Goal: Information Seeking & Learning: Check status

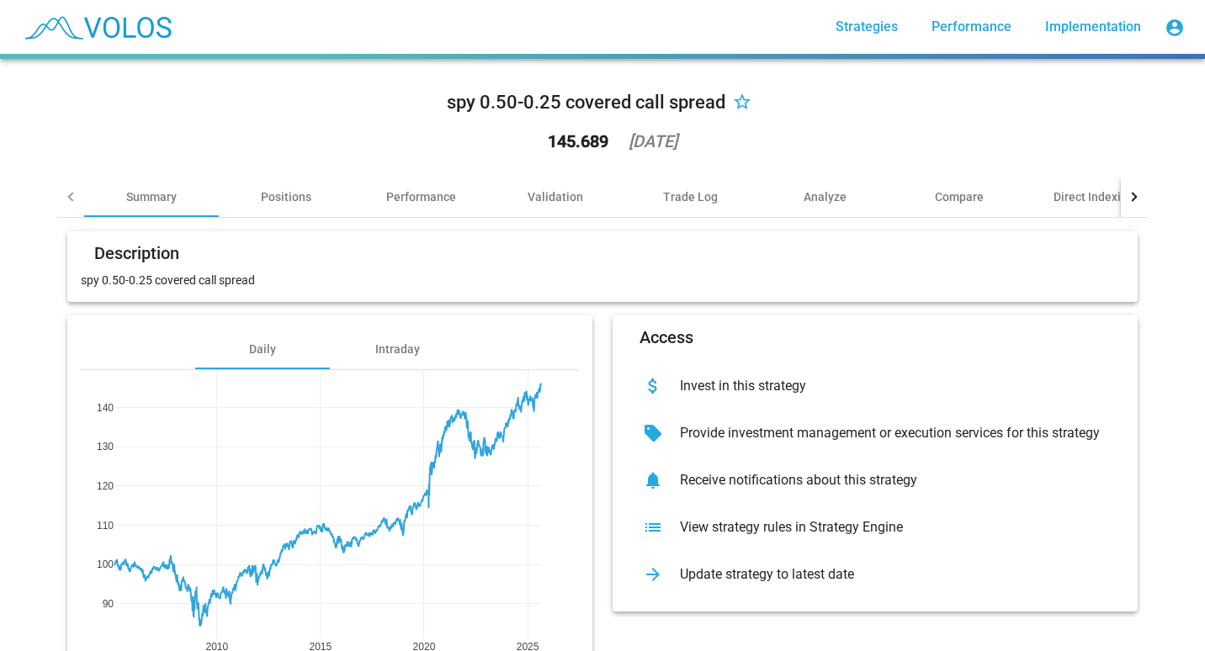
scroll to position [97, 0]
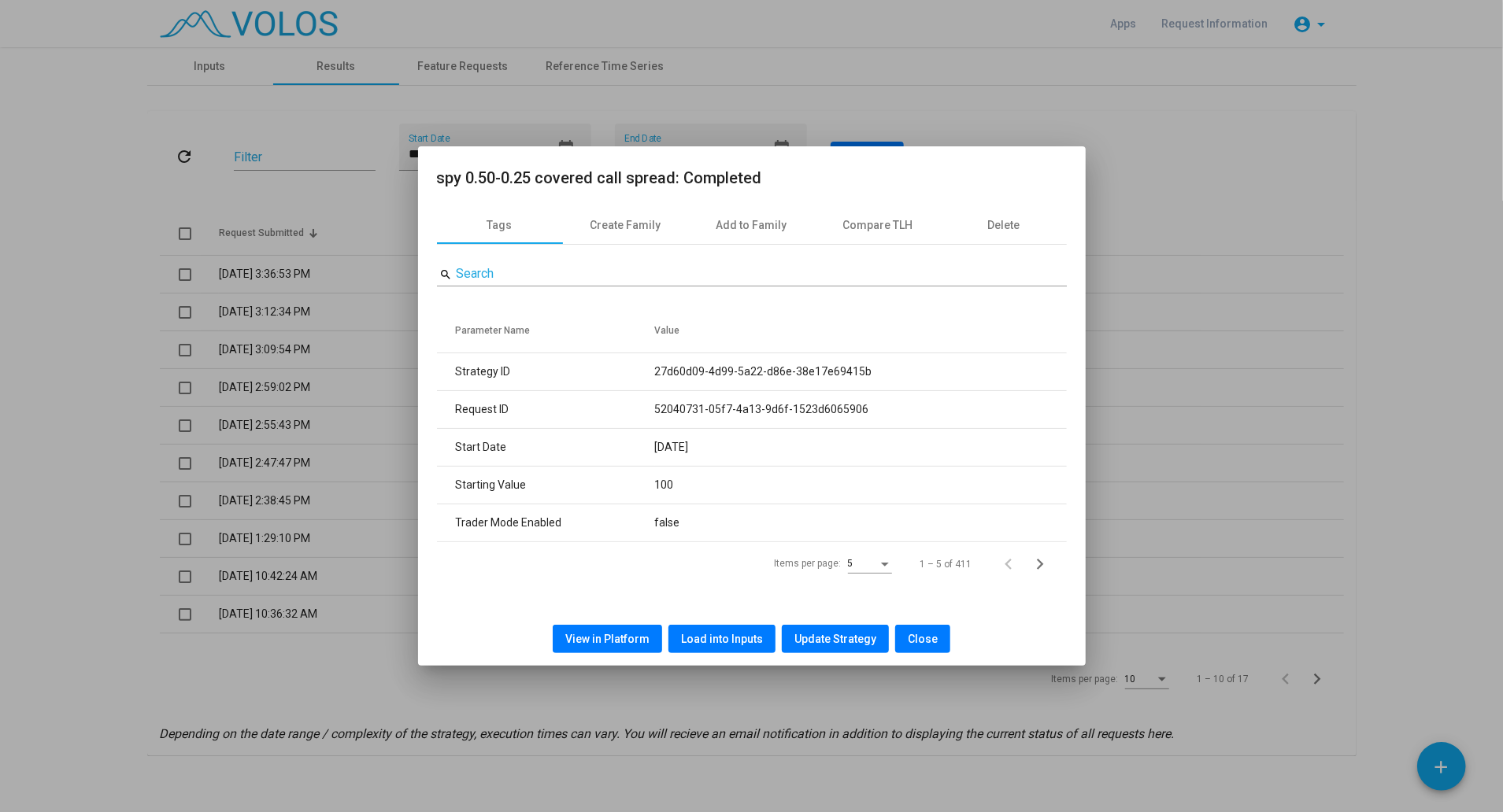
click at [648, 638] on span "View in Platform" at bounding box center [607, 638] width 84 height 12
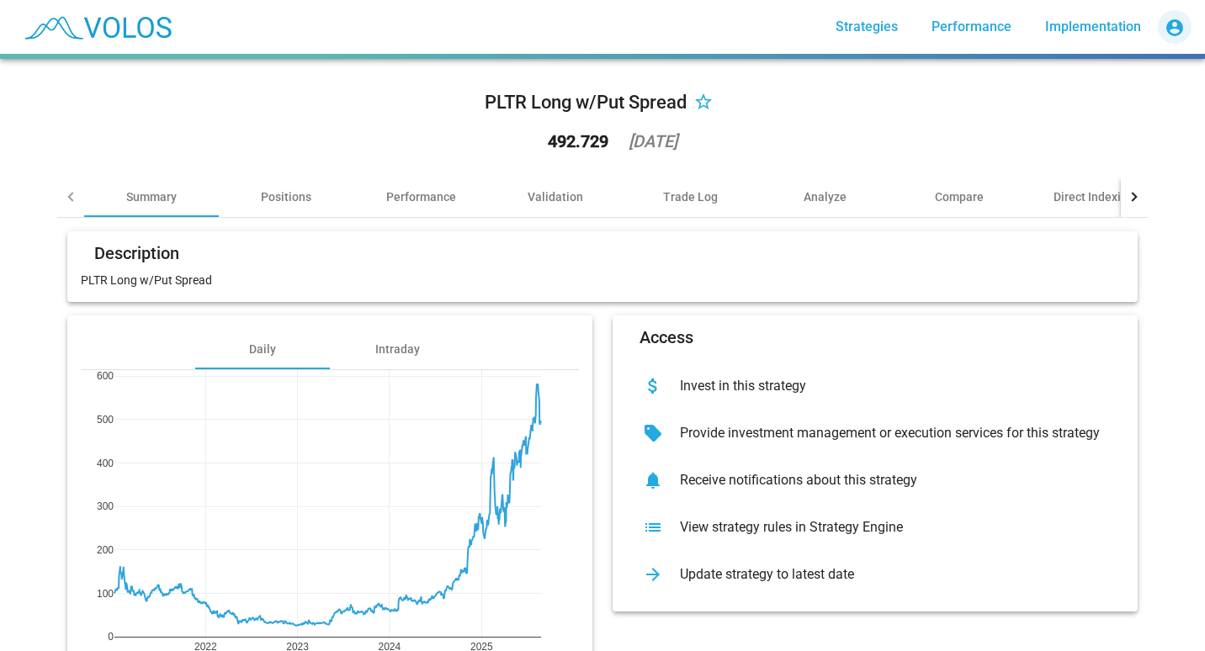
click at [1175, 29] on mat-icon "account_circle" at bounding box center [1174, 28] width 20 height 20
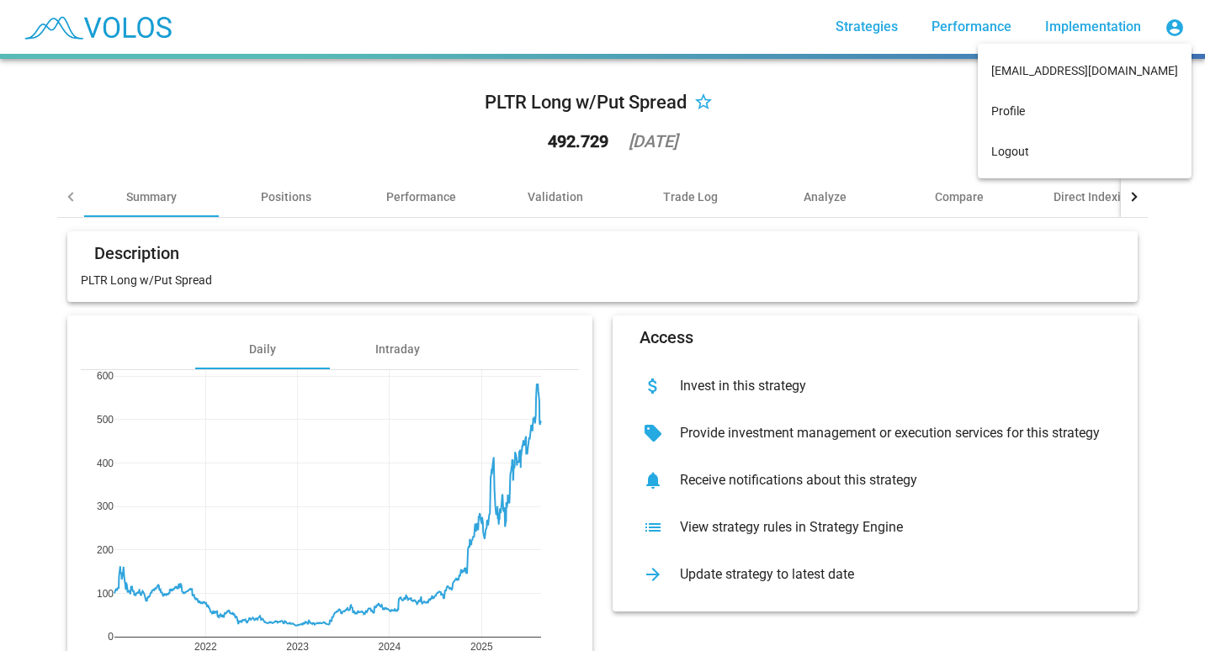
click at [791, 120] on div at bounding box center [602, 325] width 1205 height 651
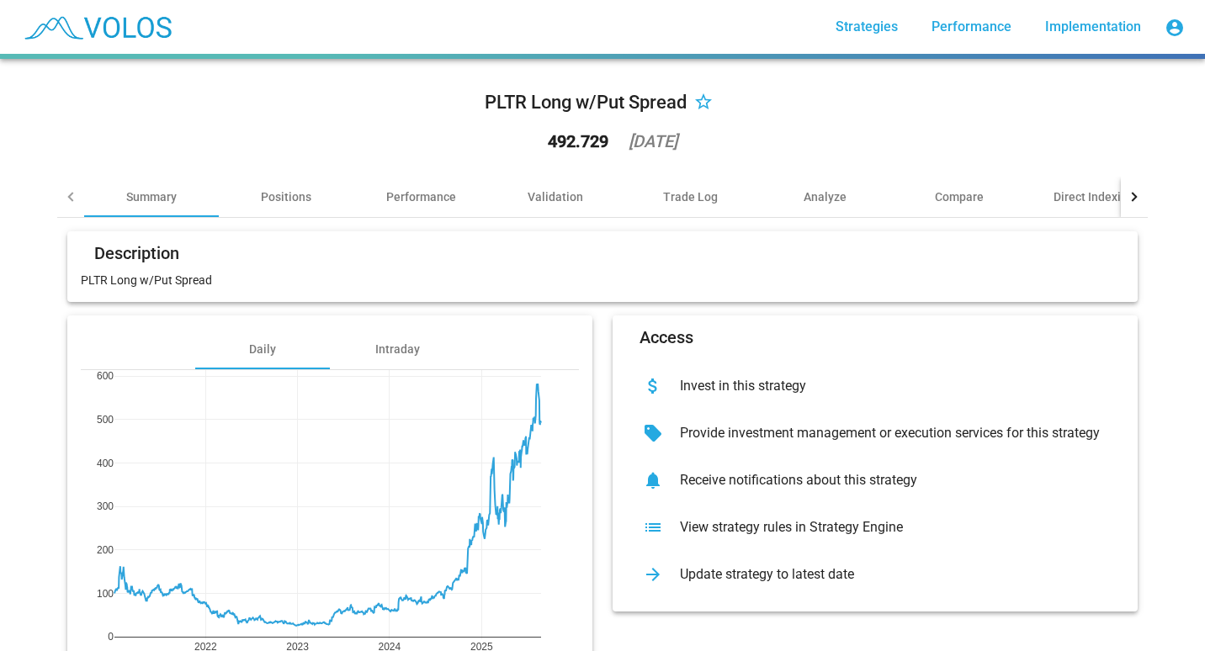
click at [113, 16] on img at bounding box center [96, 27] width 167 height 42
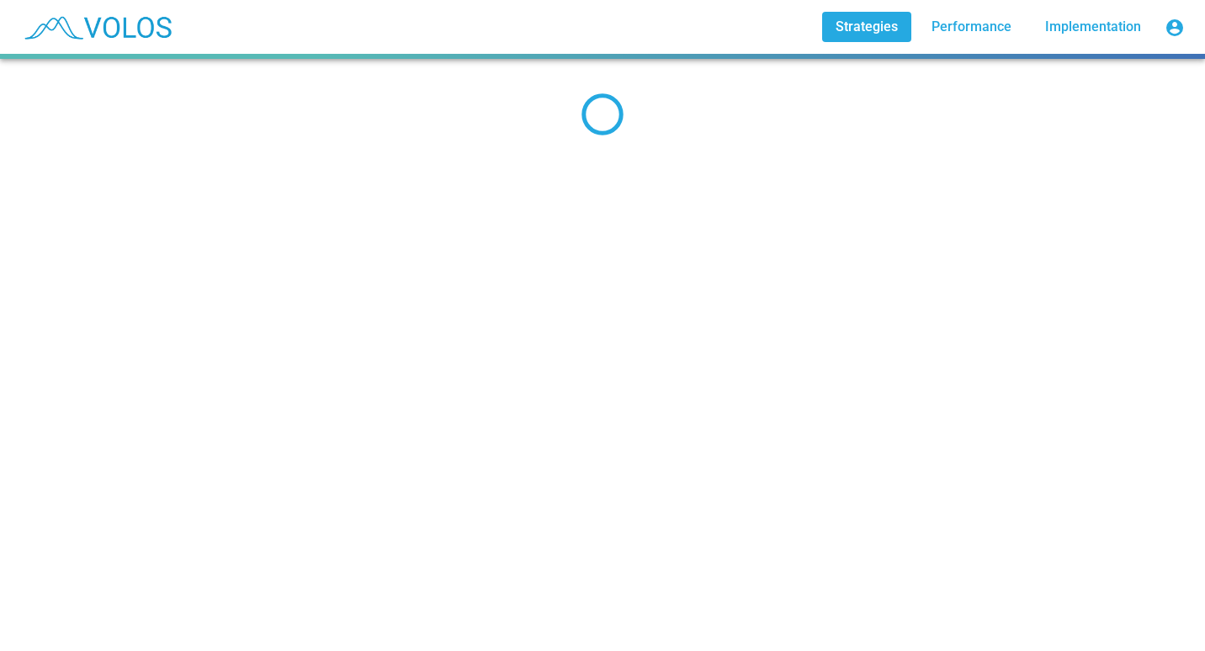
click at [113, 16] on img at bounding box center [96, 27] width 167 height 42
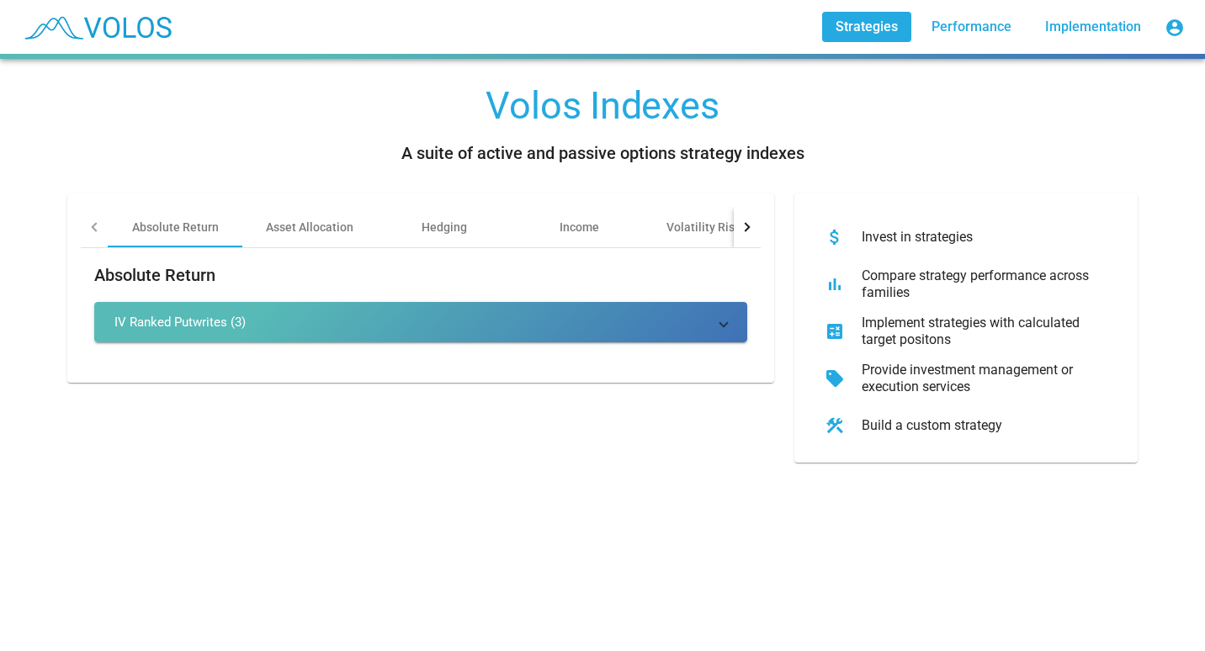
click at [91, 225] on div at bounding box center [95, 226] width 9 height 9
drag, startPoint x: 88, startPoint y: 225, endPoint x: 522, endPoint y: 220, distance: 435.0
click at [522, 220] on mat-tab-header "Absolute Return Asset Allocation Hedging Income Volatility Risk Premia Other" at bounding box center [421, 227] width 680 height 41
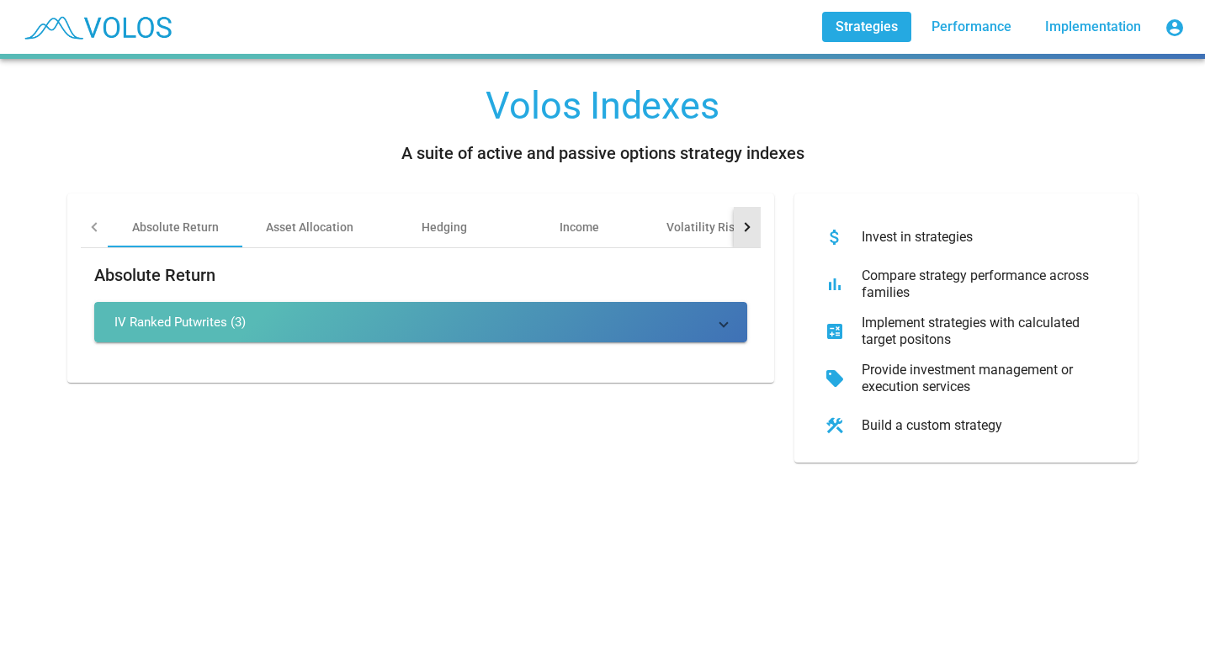
click at [744, 219] on div at bounding box center [747, 227] width 27 height 40
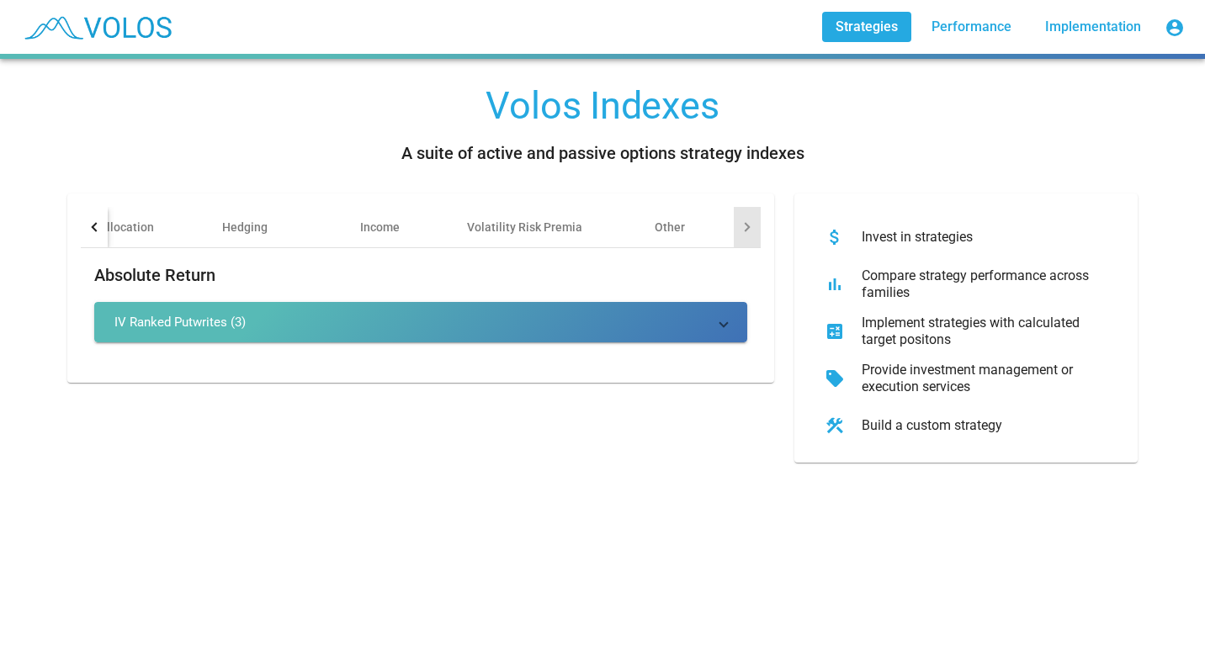
click at [744, 219] on div at bounding box center [747, 227] width 27 height 40
click at [1170, 29] on mat-icon "account_circle" at bounding box center [1174, 28] width 20 height 20
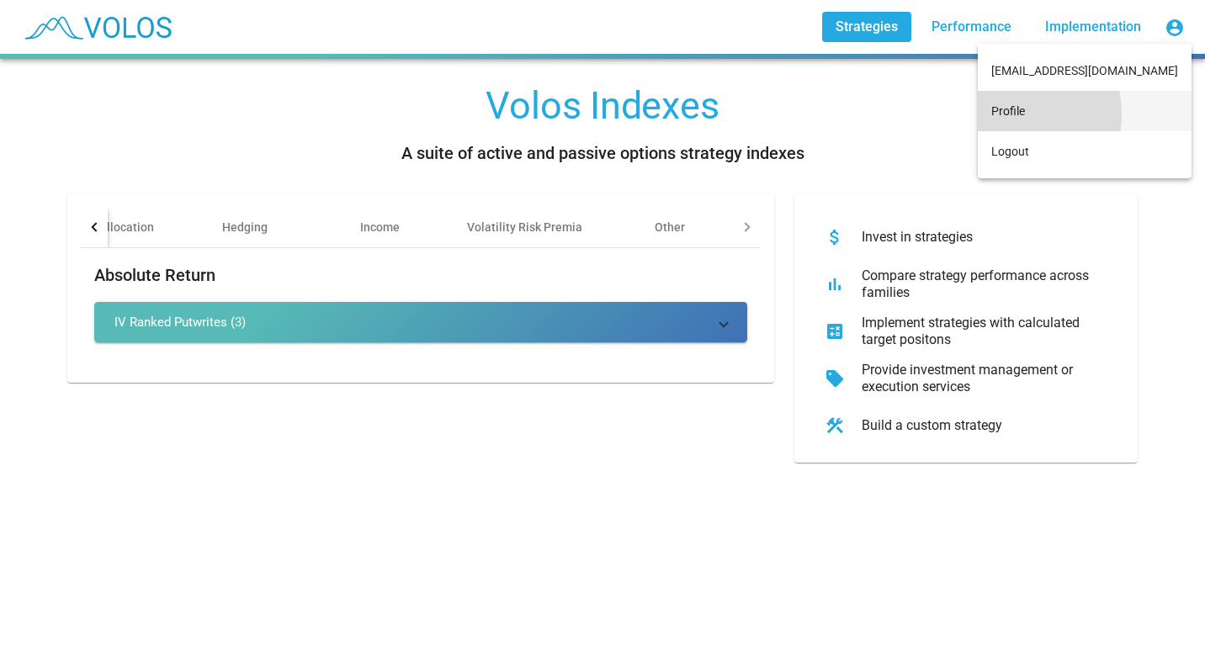
click at [1079, 114] on button "Profile" at bounding box center [1085, 111] width 214 height 40
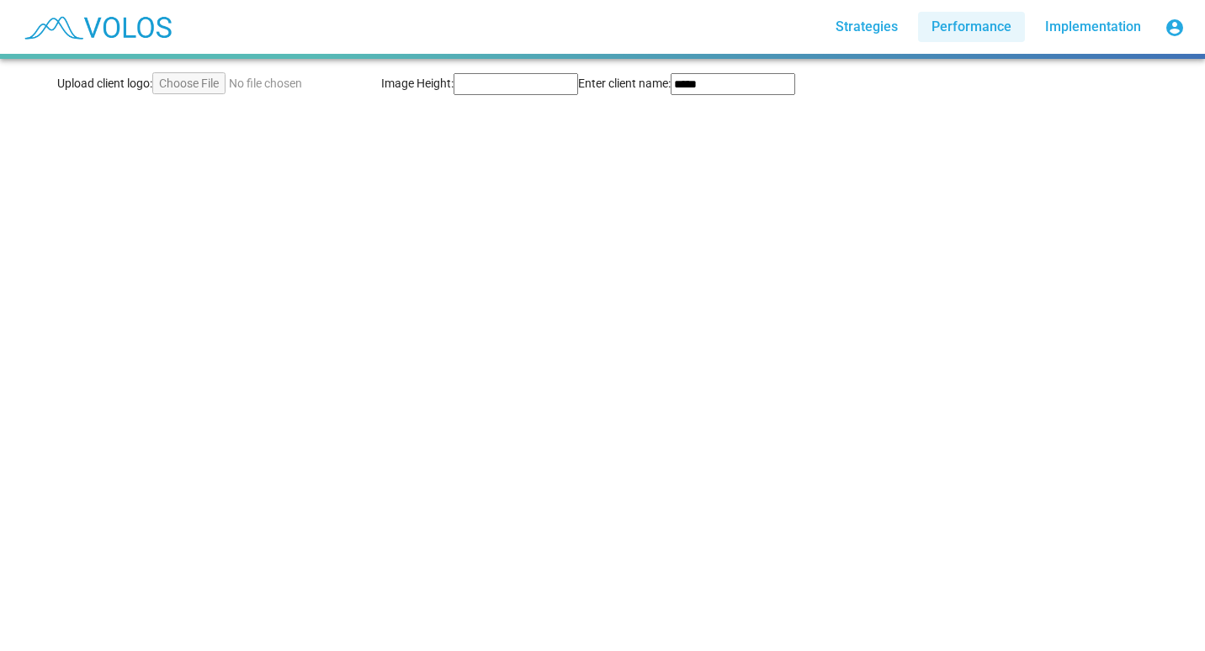
click at [994, 27] on span "Performance" at bounding box center [971, 27] width 80 height 16
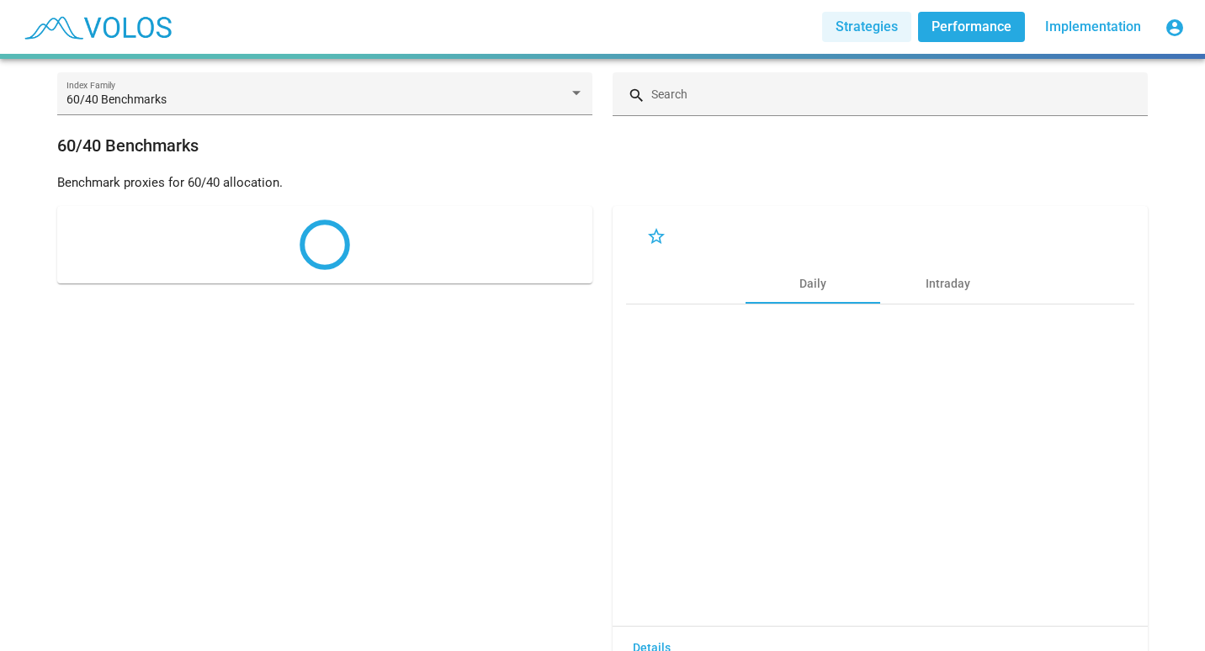
click at [883, 22] on span "Strategies" at bounding box center [866, 27] width 62 height 16
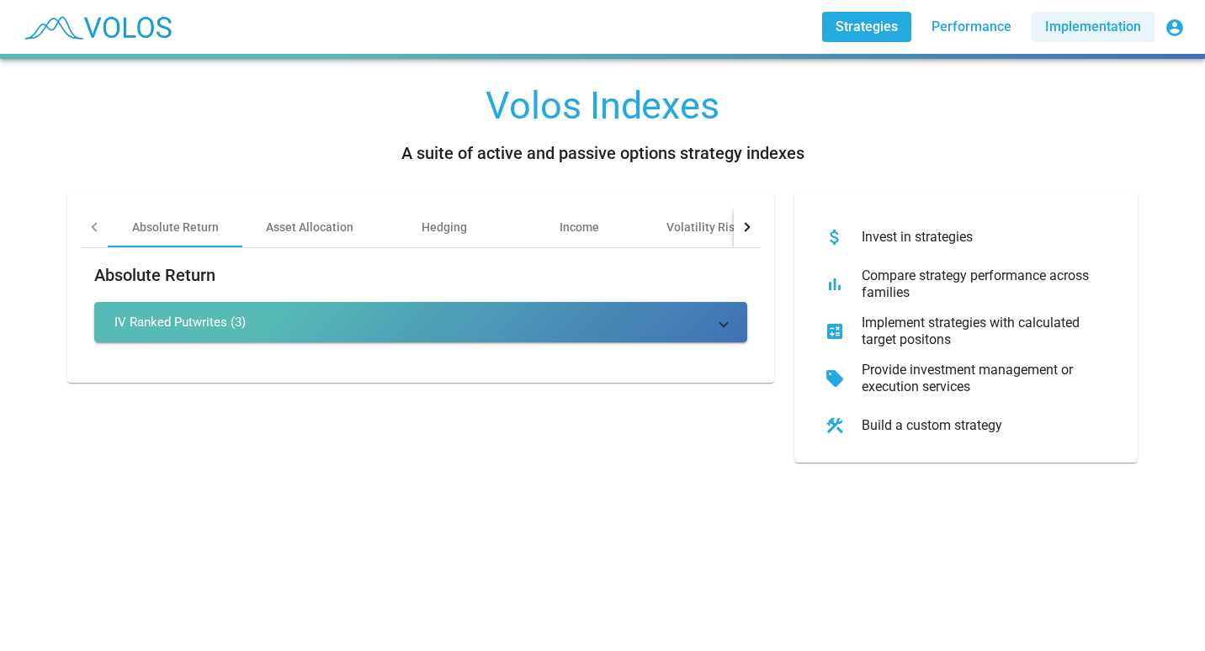
click at [1117, 34] on span "Implementation" at bounding box center [1093, 27] width 96 height 16
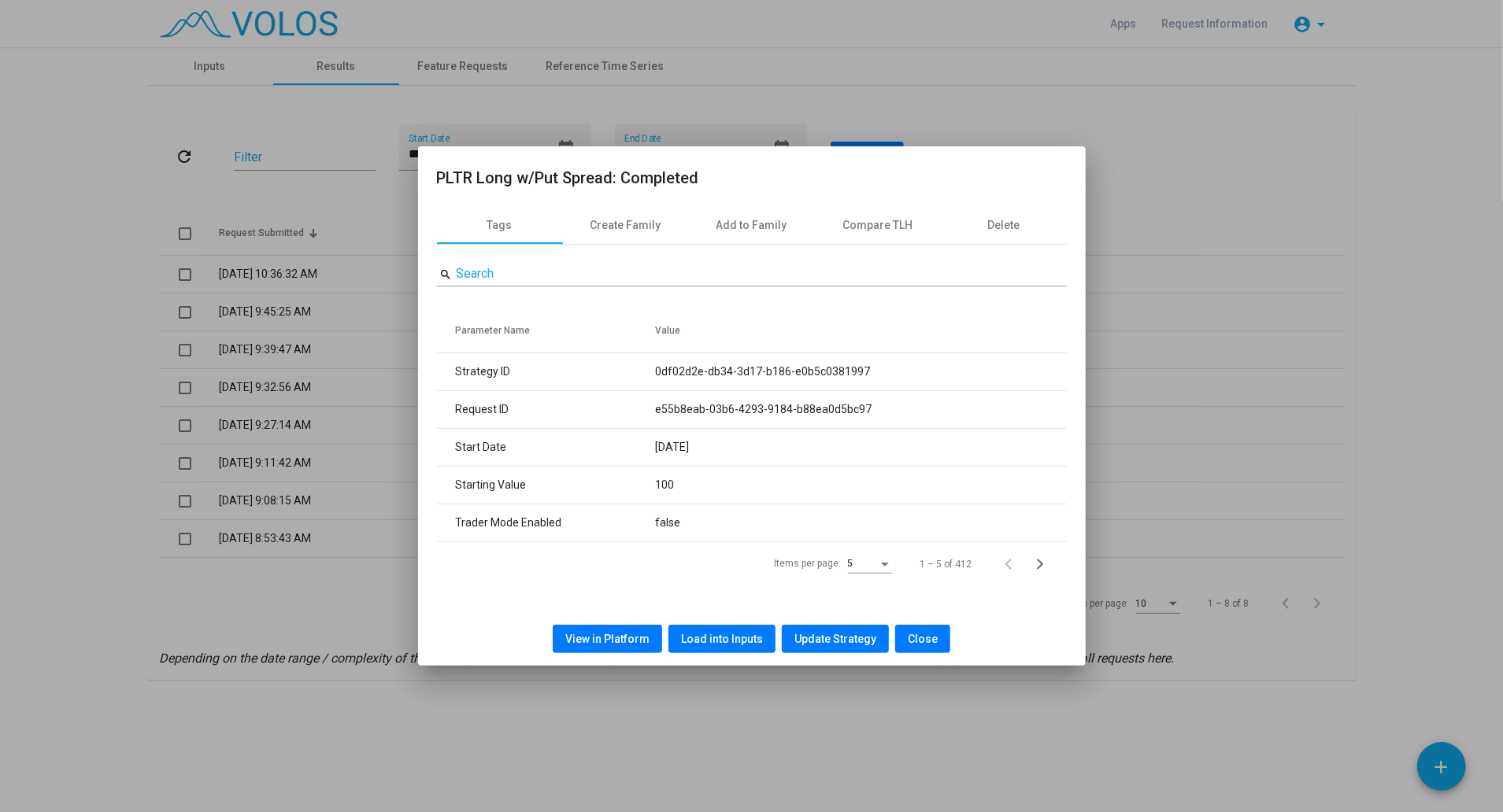
click at [921, 637] on span "Close" at bounding box center [923, 638] width 30 height 12
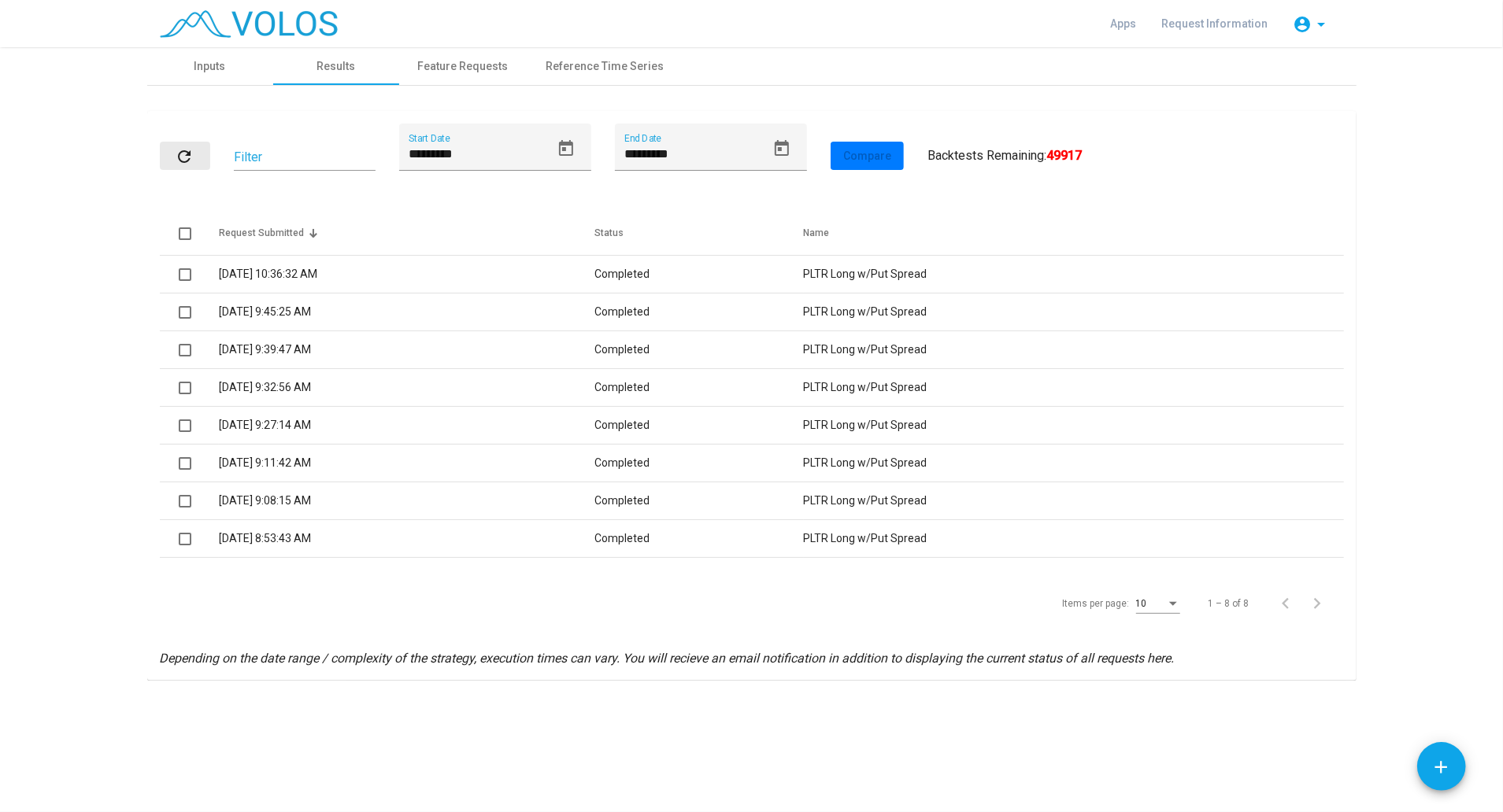
click at [173, 142] on button "refresh" at bounding box center [185, 155] width 51 height 28
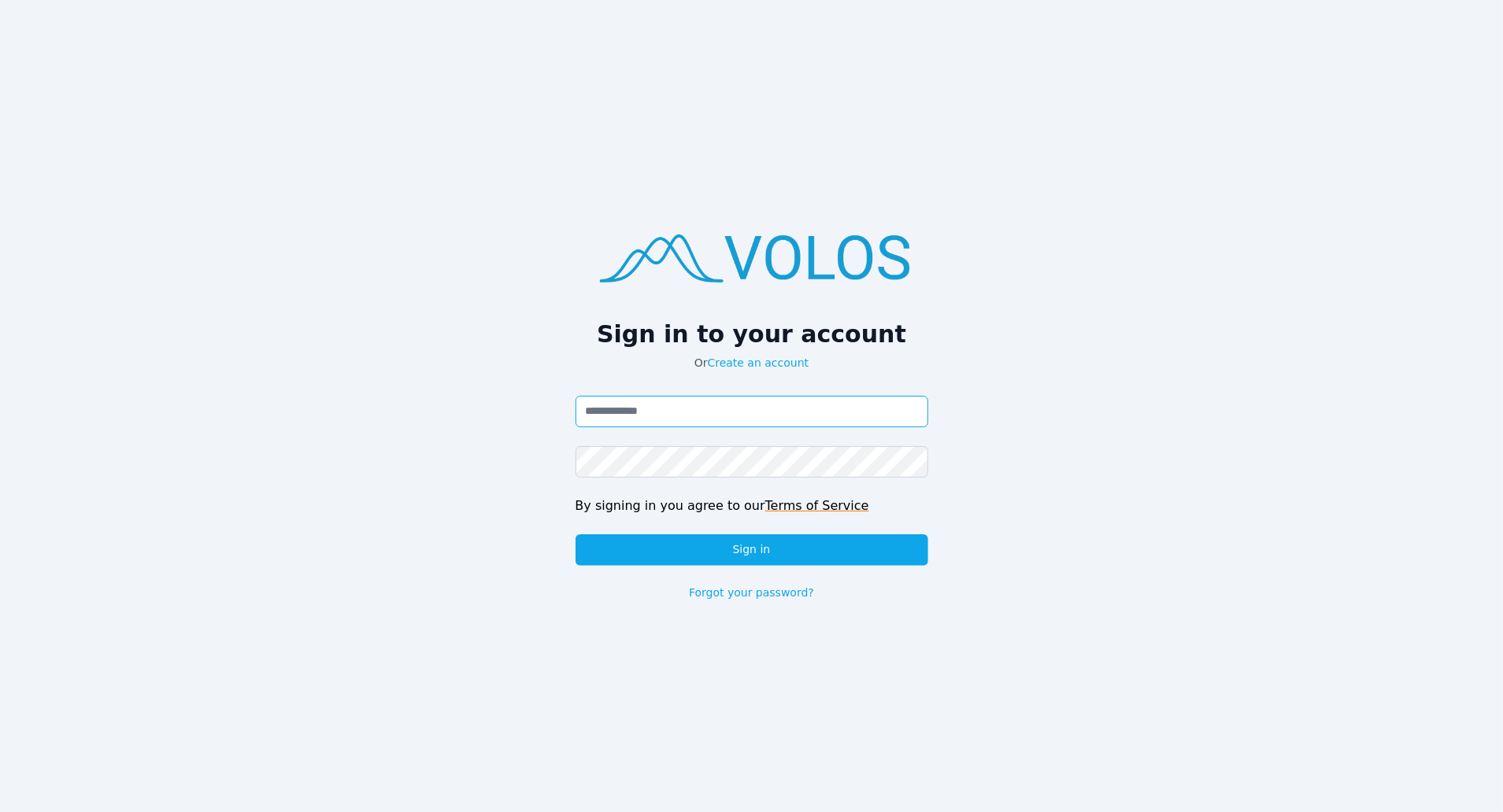
type input "**********"
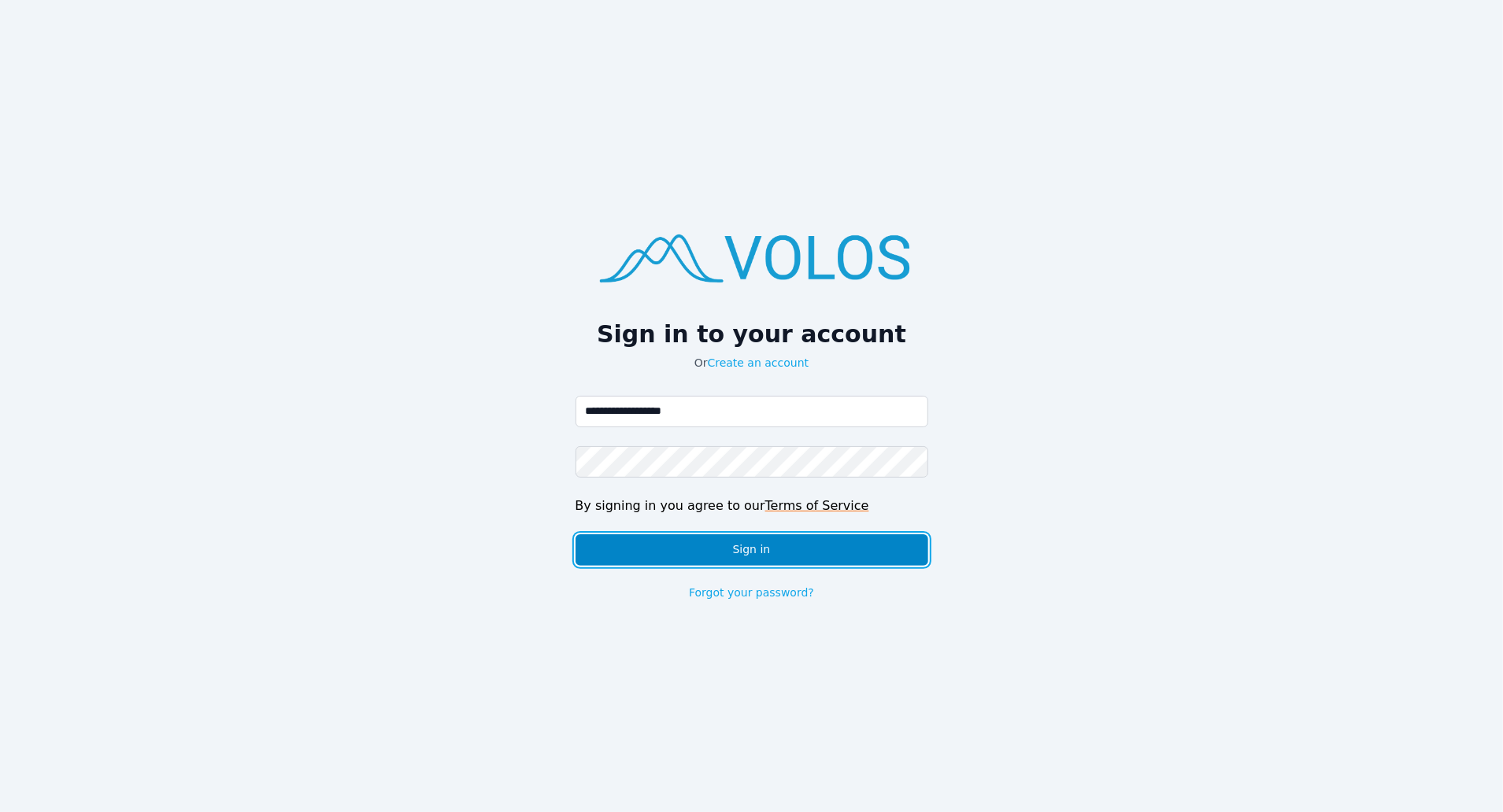
click at [741, 558] on button "Sign in" at bounding box center [752, 550] width 353 height 32
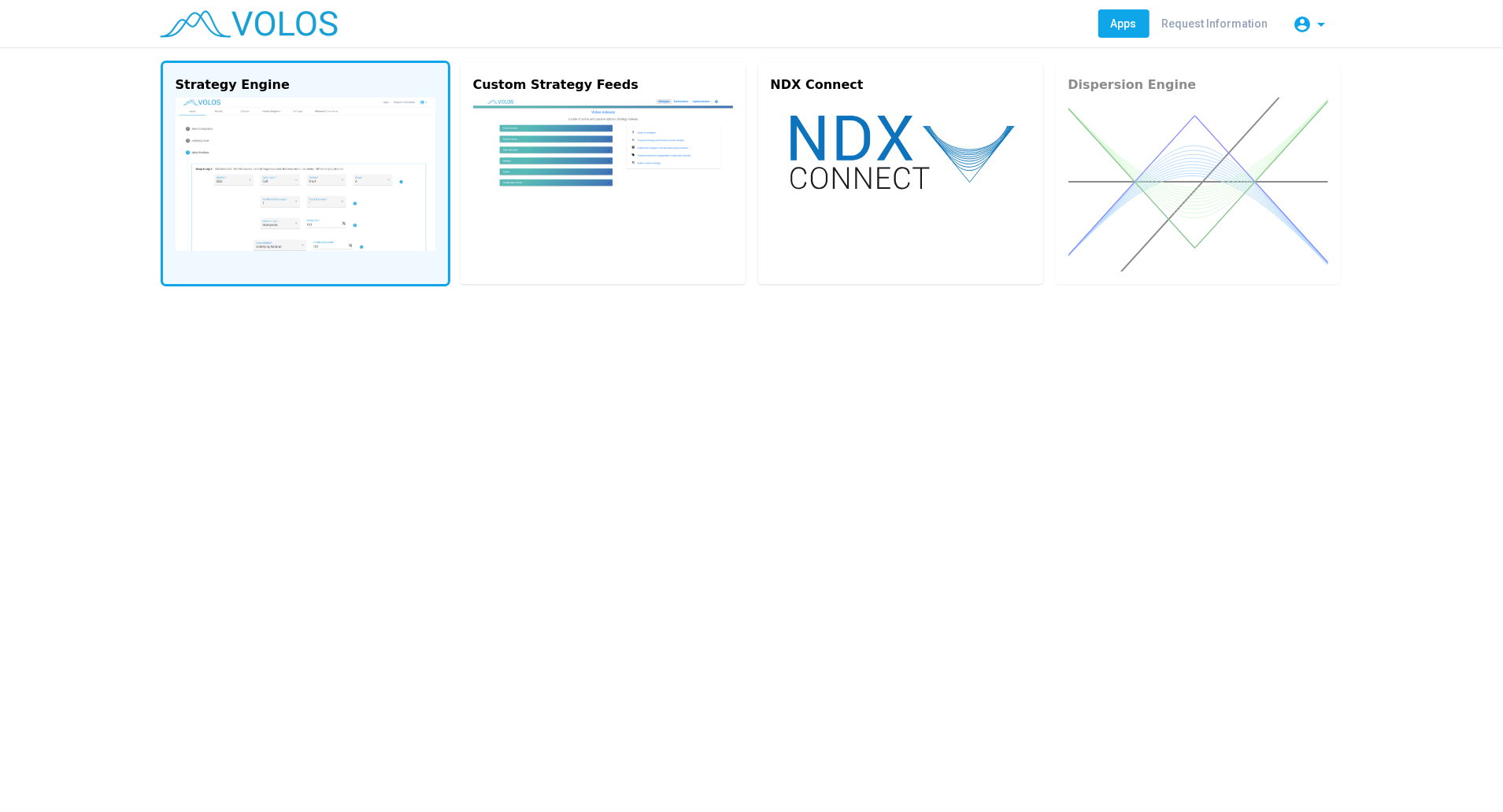
click at [310, 126] on img at bounding box center [306, 174] width 260 height 153
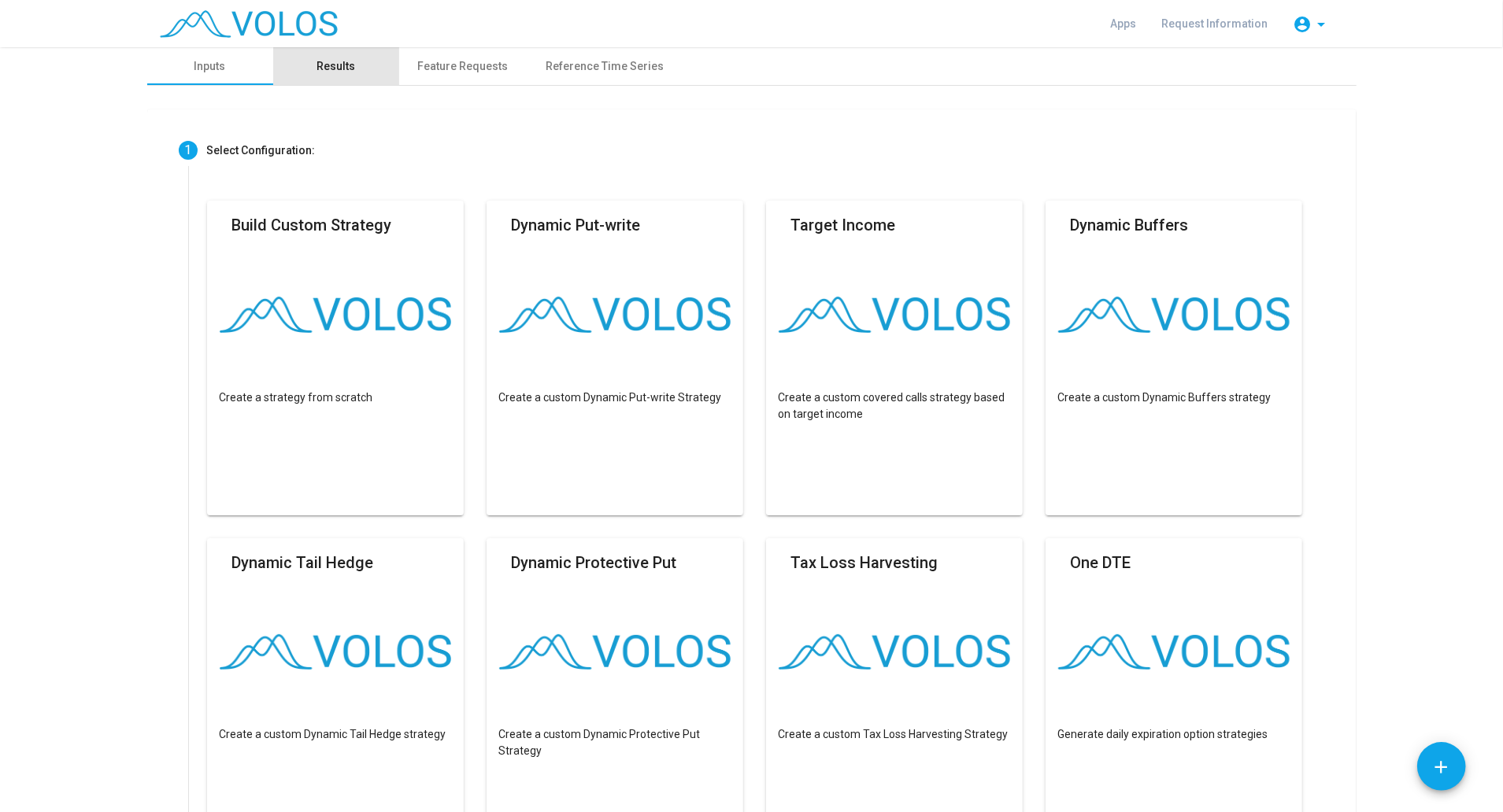
click at [329, 65] on div "Results" at bounding box center [335, 66] width 38 height 17
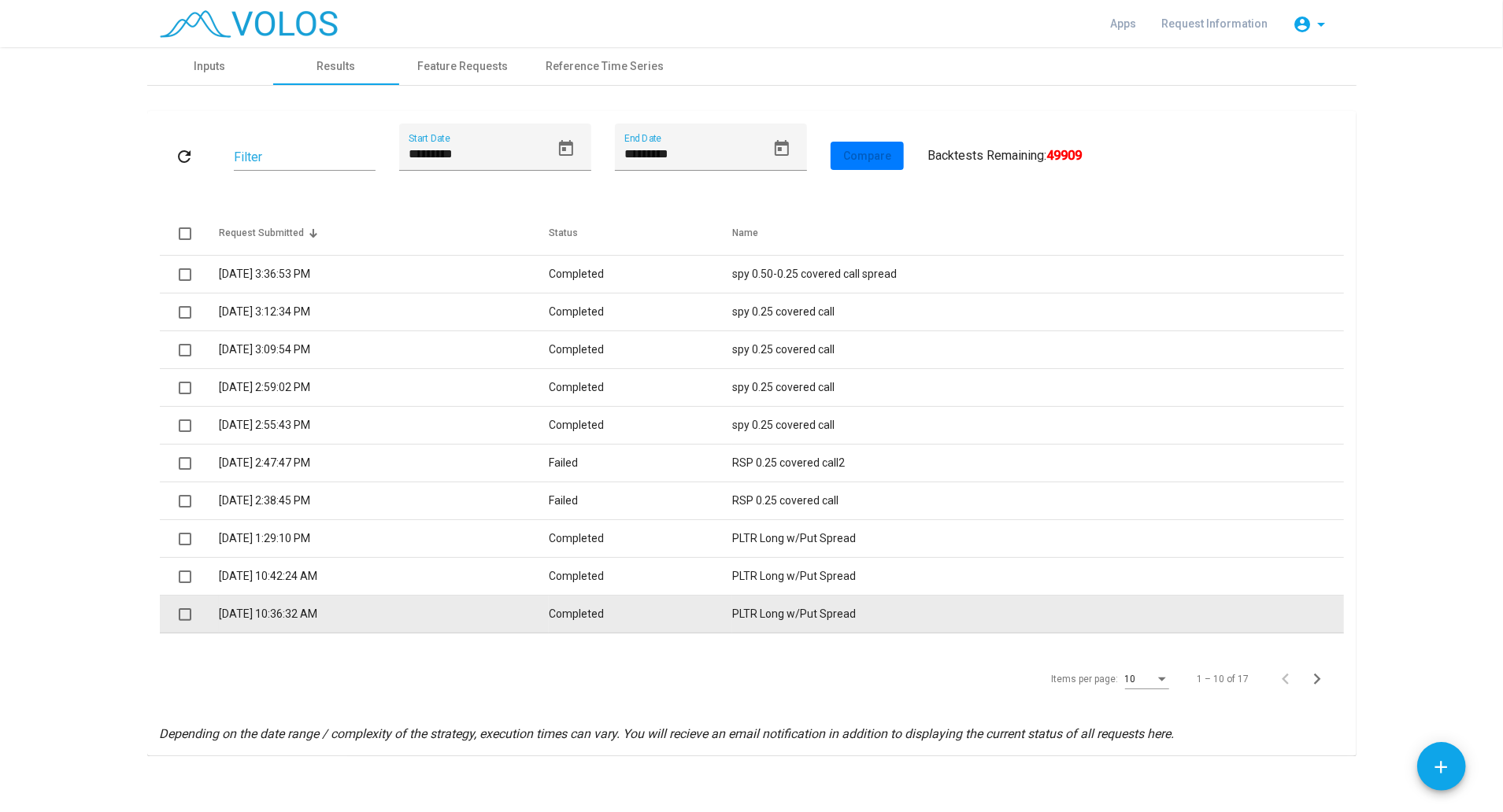
click at [598, 619] on td "Completed" at bounding box center [640, 615] width 183 height 37
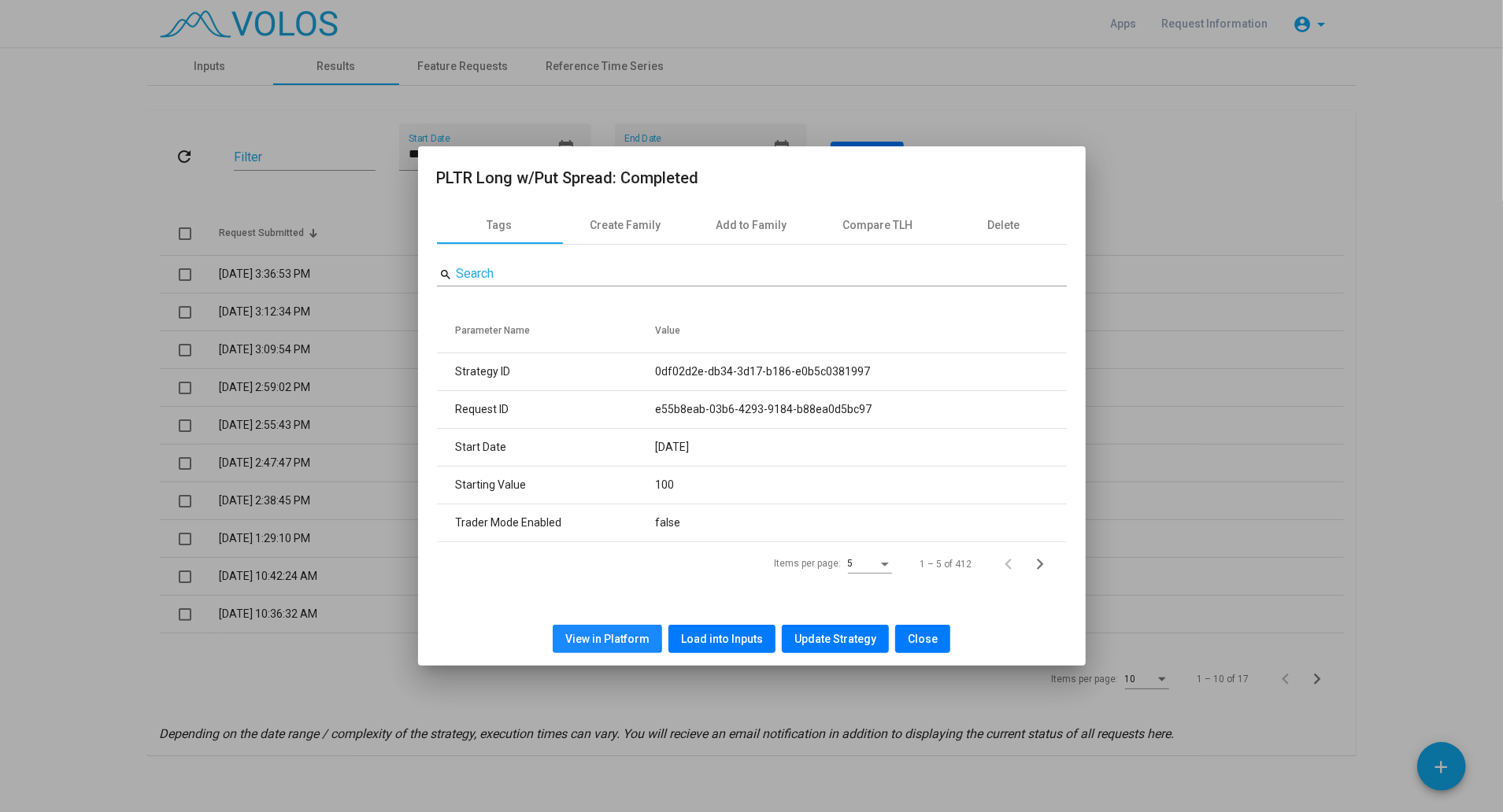
click at [600, 633] on span "View in Platform" at bounding box center [607, 638] width 84 height 12
click at [937, 634] on button "Close" at bounding box center [923, 639] width 55 height 28
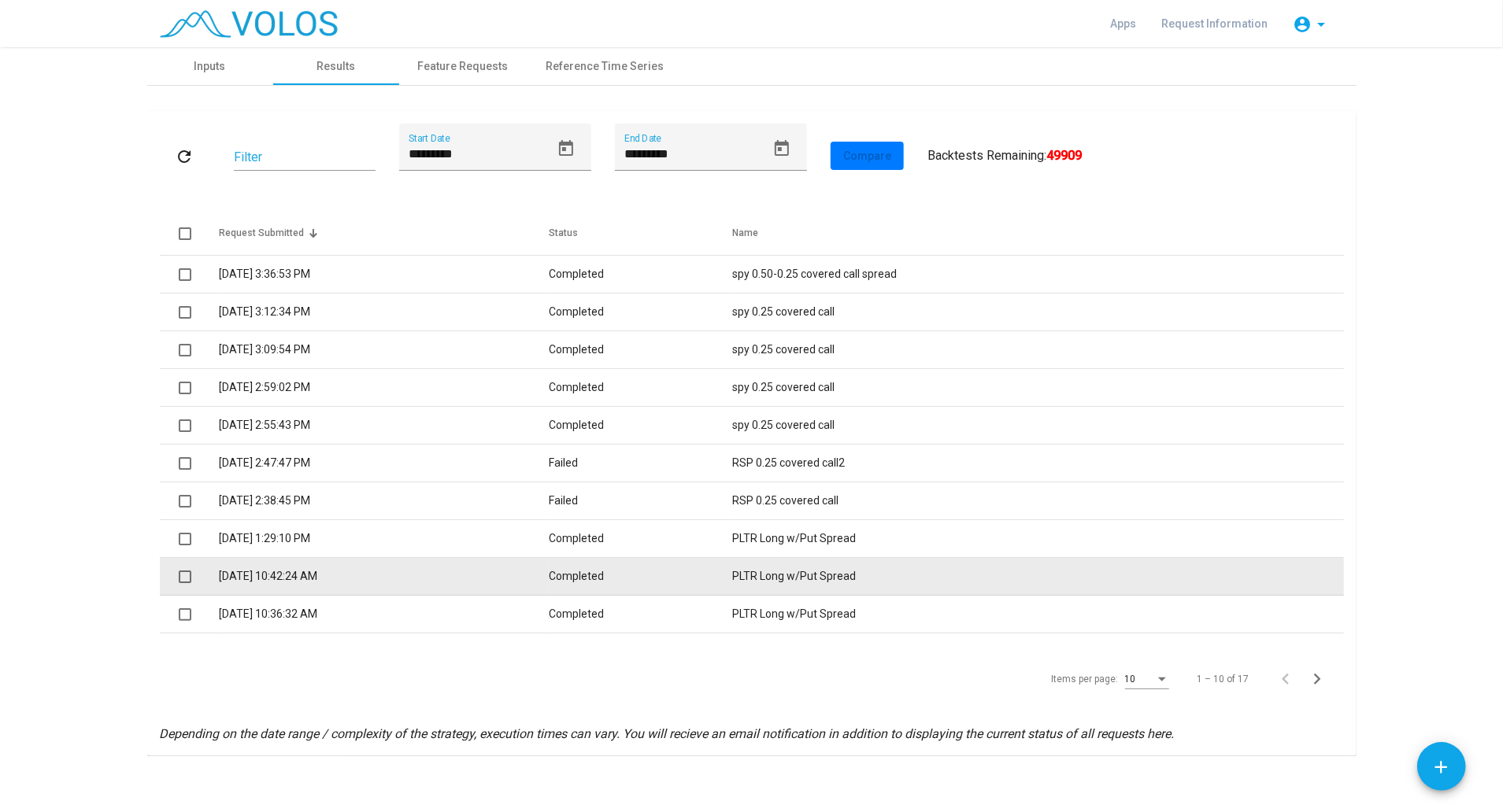
click at [459, 570] on td "8/26/2025 10:42:24 AM" at bounding box center [384, 577] width 330 height 37
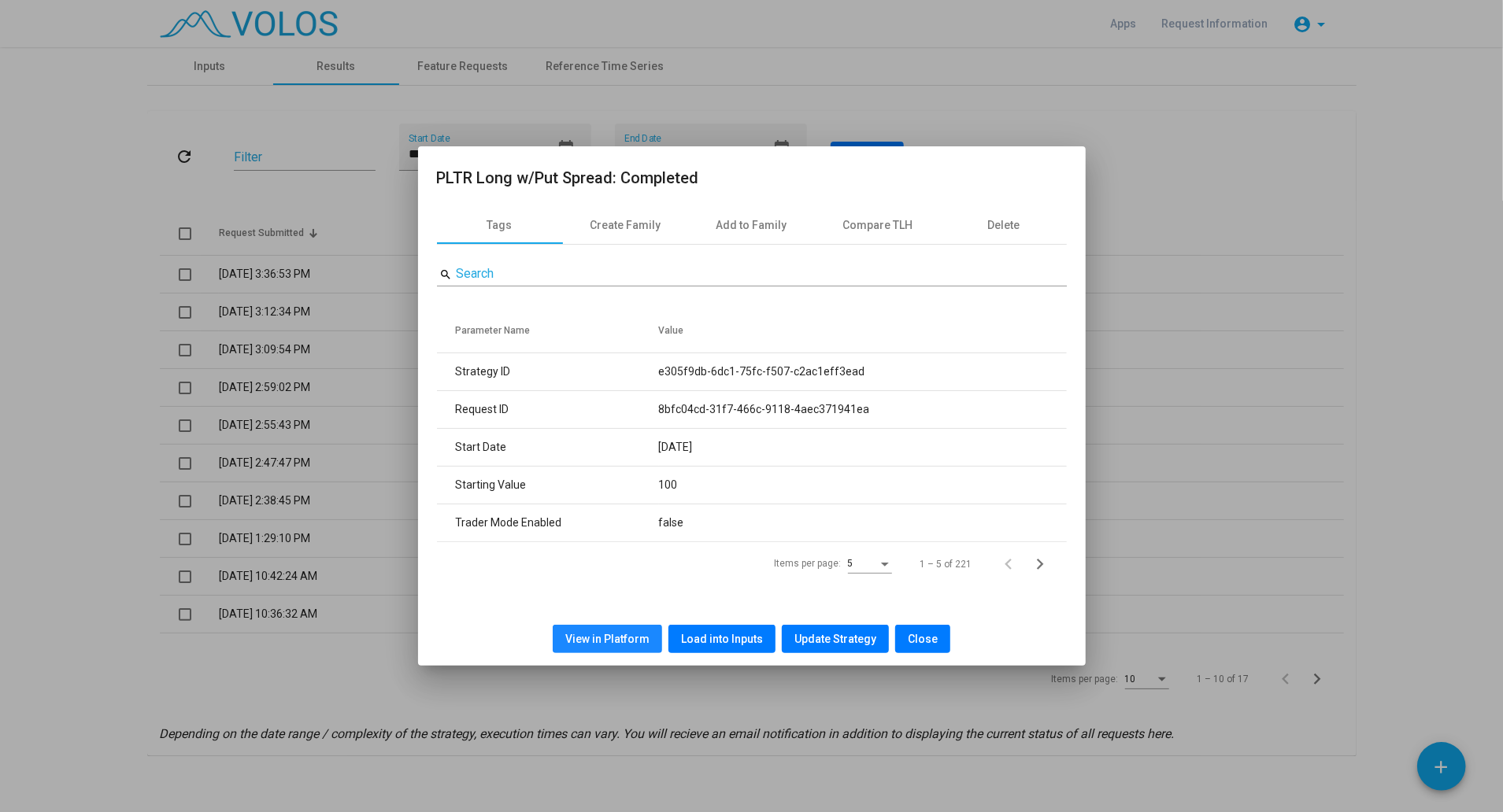
click at [636, 637] on span "View in Platform" at bounding box center [607, 638] width 84 height 12
click at [932, 643] on span "Close" at bounding box center [923, 638] width 30 height 12
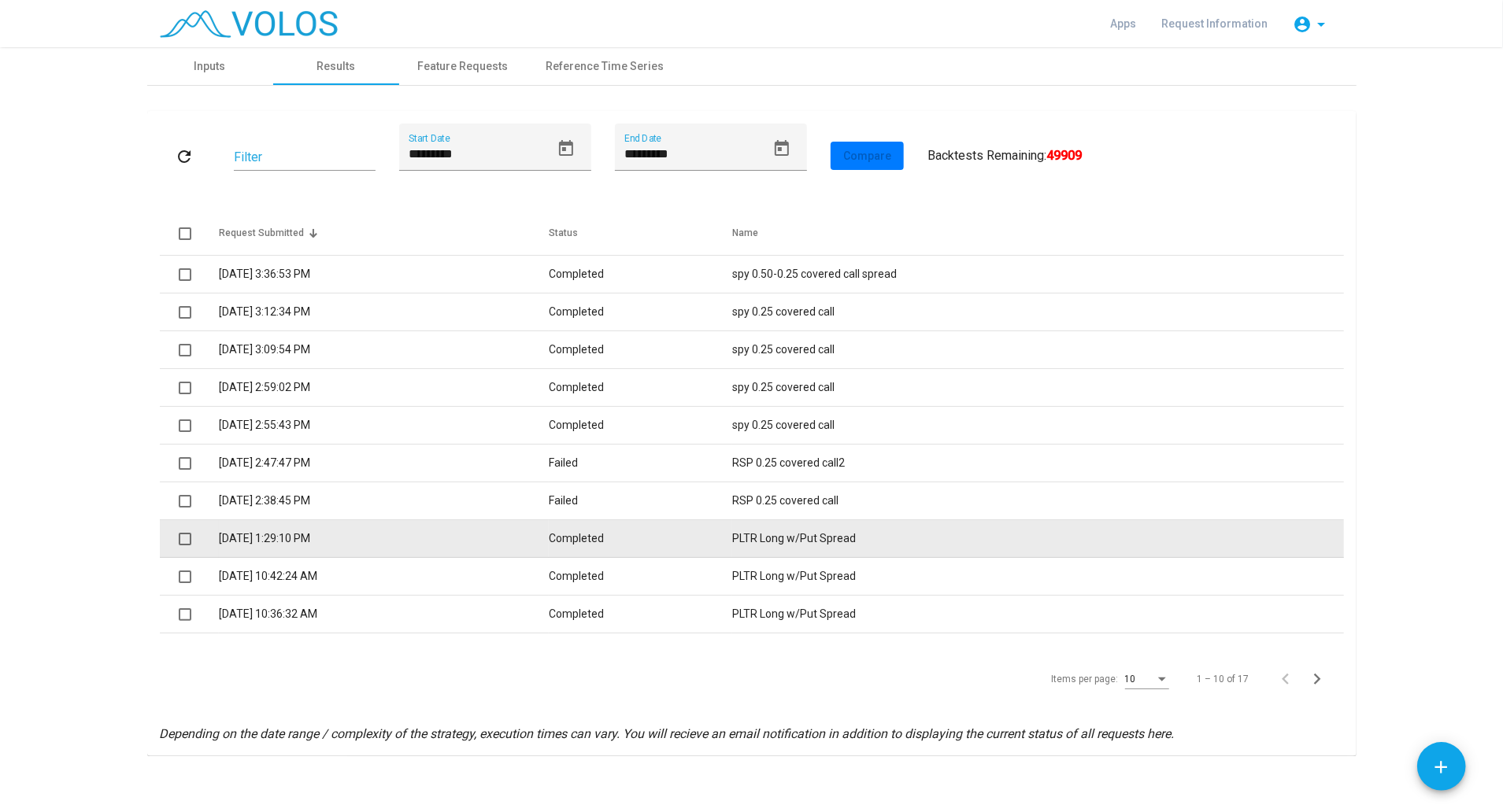
click at [623, 539] on td "Completed" at bounding box center [640, 539] width 183 height 37
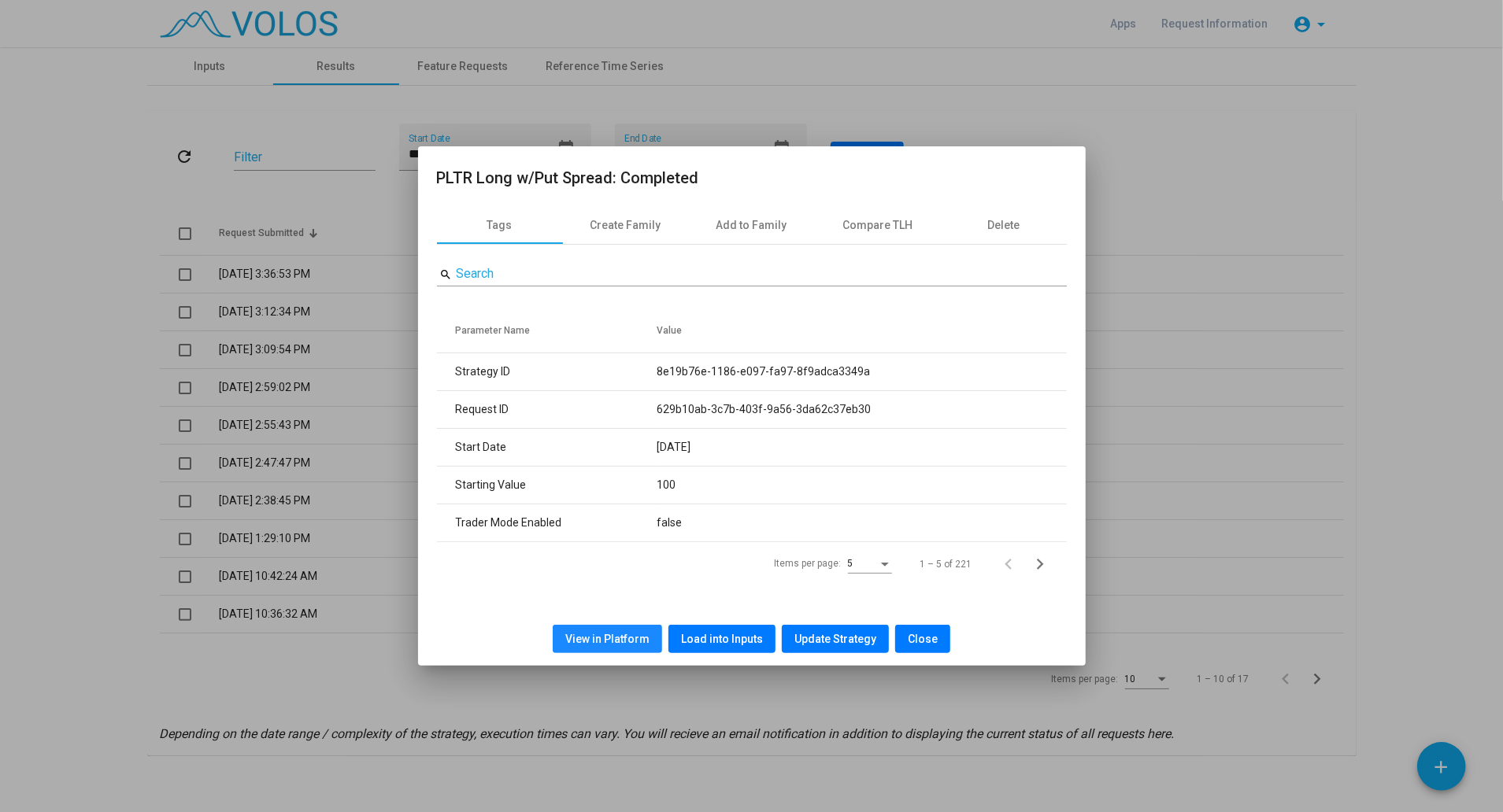
click at [633, 628] on button "View in Platform" at bounding box center [607, 639] width 109 height 28
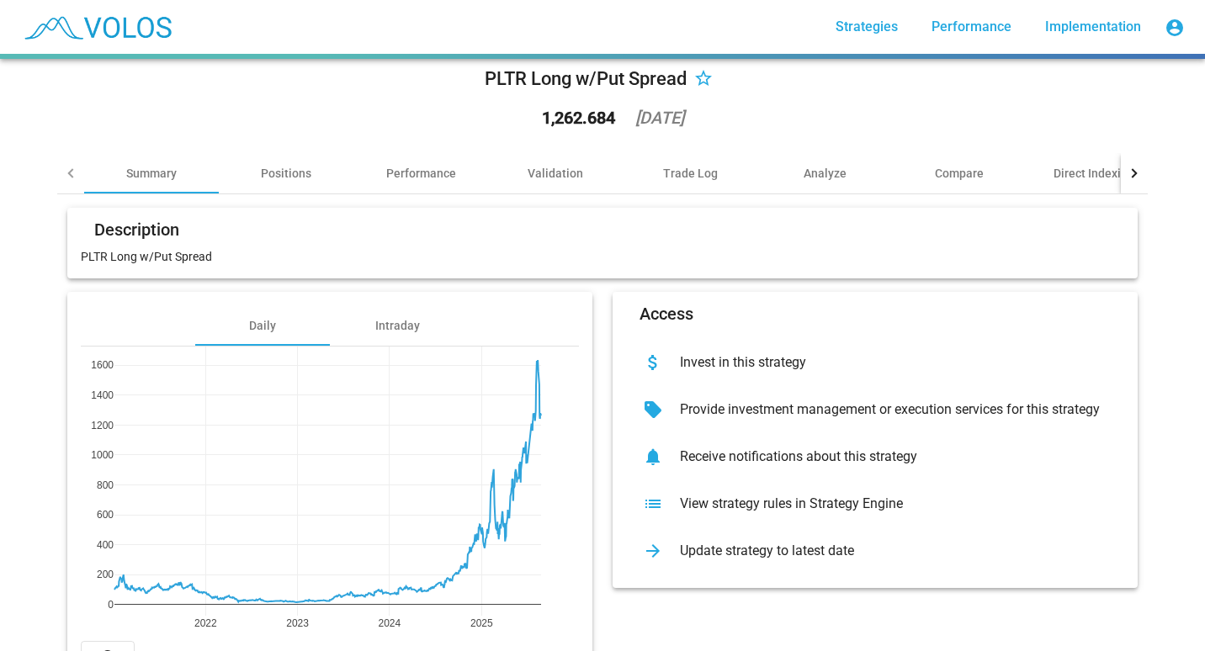
scroll to position [54, 0]
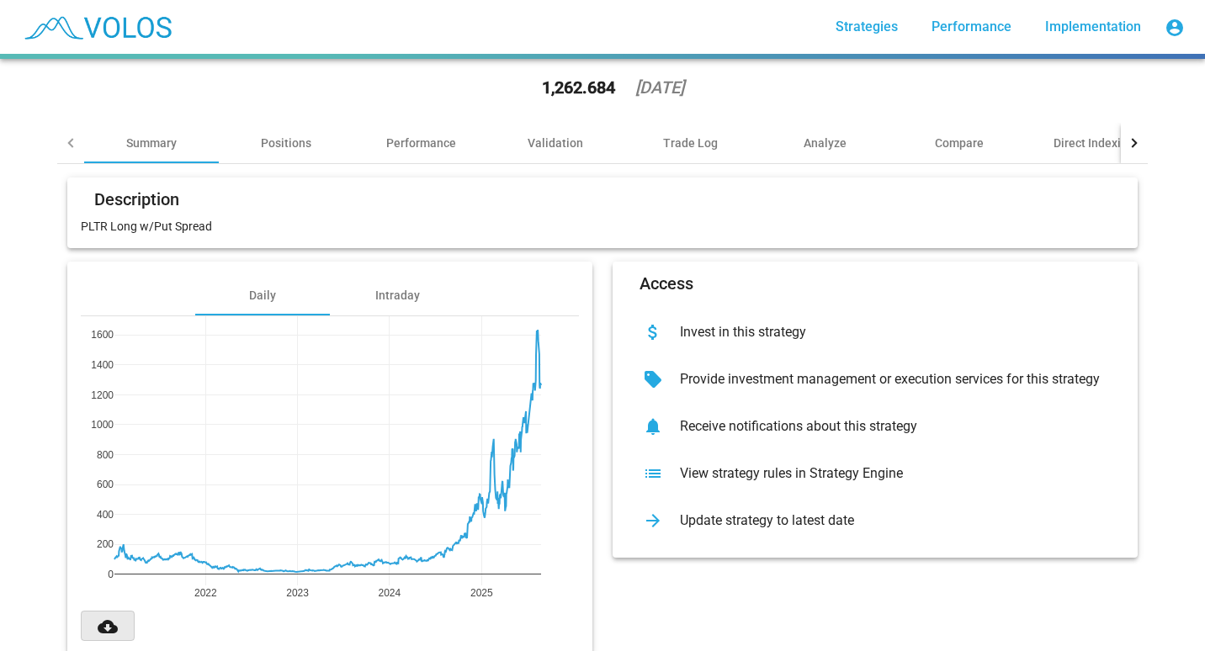
click at [112, 629] on button "cloud_download" at bounding box center [108, 626] width 54 height 30
click at [694, 483] on div "list View strategy rules in Strategy Engine" at bounding box center [875, 473] width 498 height 47
